Goal: Task Accomplishment & Management: Complete application form

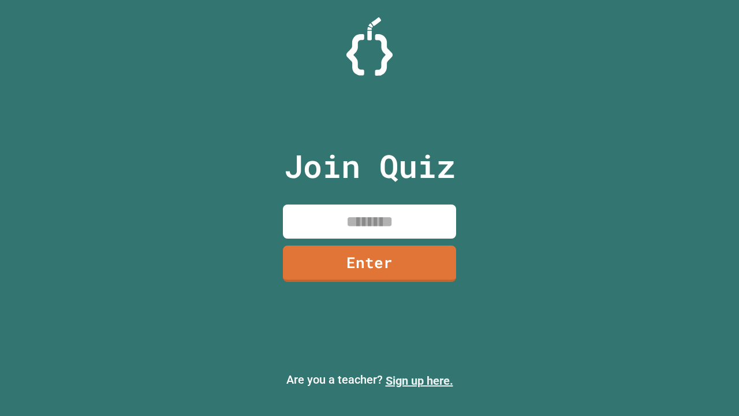
click at [419, 380] on link "Sign up here." at bounding box center [420, 381] width 68 height 14
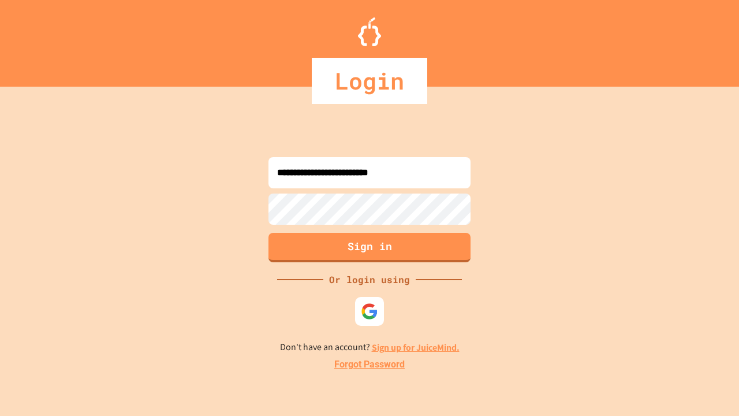
type input "**********"
